Goal: Information Seeking & Learning: Learn about a topic

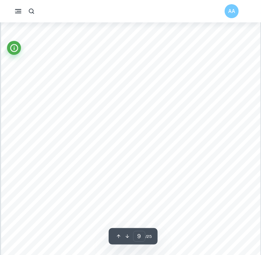
scroll to position [3277, 0]
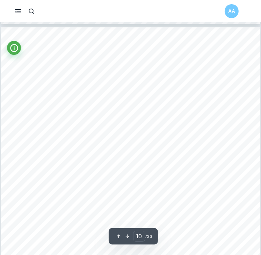
scroll to position [3524, 0]
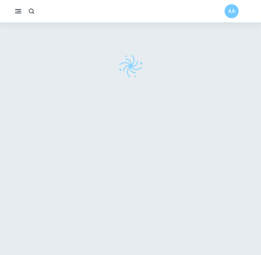
scroll to position [22, 0]
